Goal: Find contact information: Find contact information

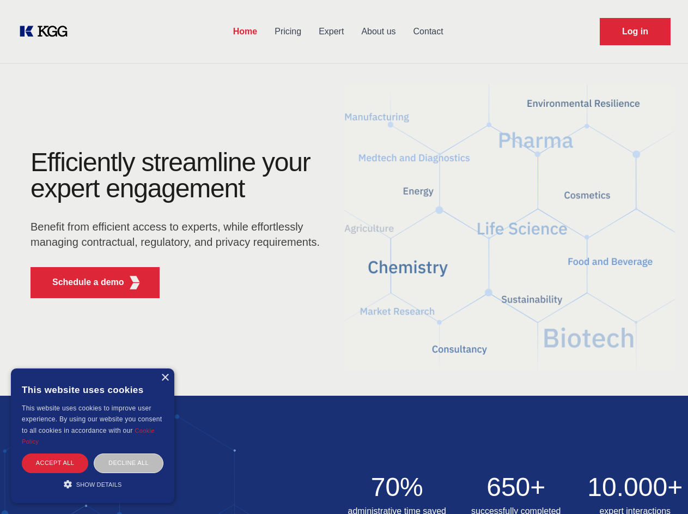
click at [344, 257] on div "Efficiently streamline your expert engagement Benefit from efficient access to …" at bounding box center [178, 228] width 331 height 158
click at [82, 282] on p "Schedule a demo" at bounding box center [88, 282] width 72 height 13
click at [165, 378] on div "× This website uses cookies This website uses cookies to improve user experienc…" at bounding box center [93, 435] width 164 height 135
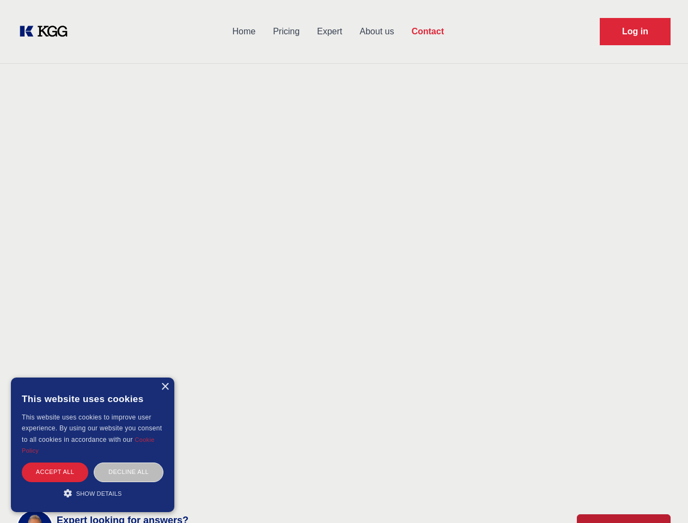
click at [55, 463] on div "Accept all" at bounding box center [55, 472] width 66 height 19
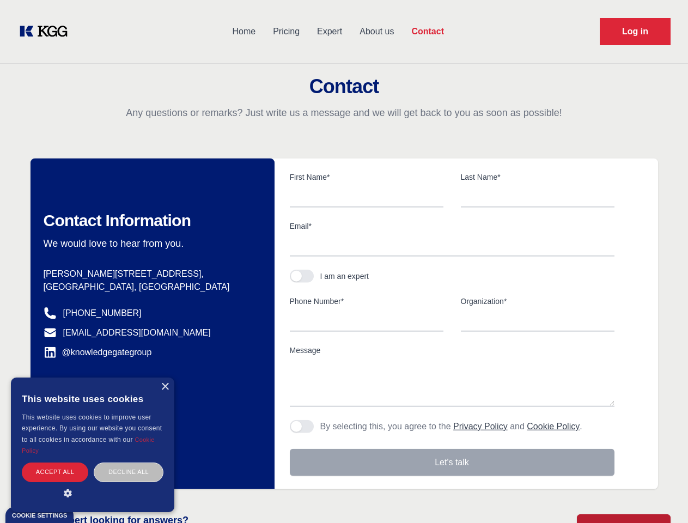
click at [129, 463] on div "Decline all" at bounding box center [129, 472] width 70 height 19
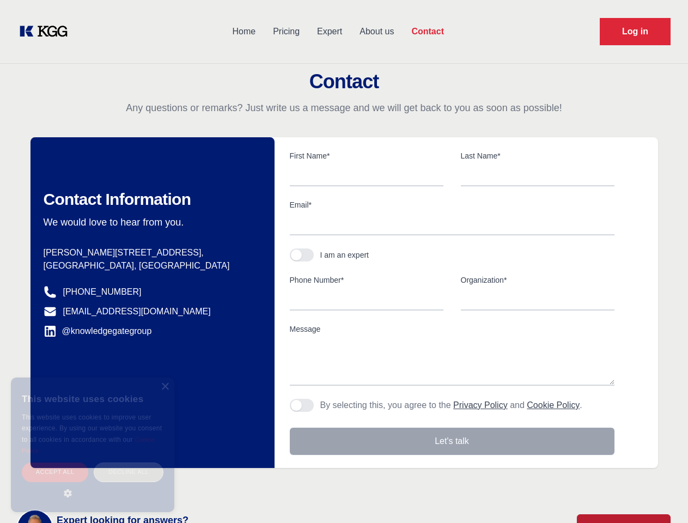
click at [93, 484] on main "Contact Any questions or remarks? Just write us a message and we will get back …" at bounding box center [344, 283] width 688 height 567
